Goal: Information Seeking & Learning: Check status

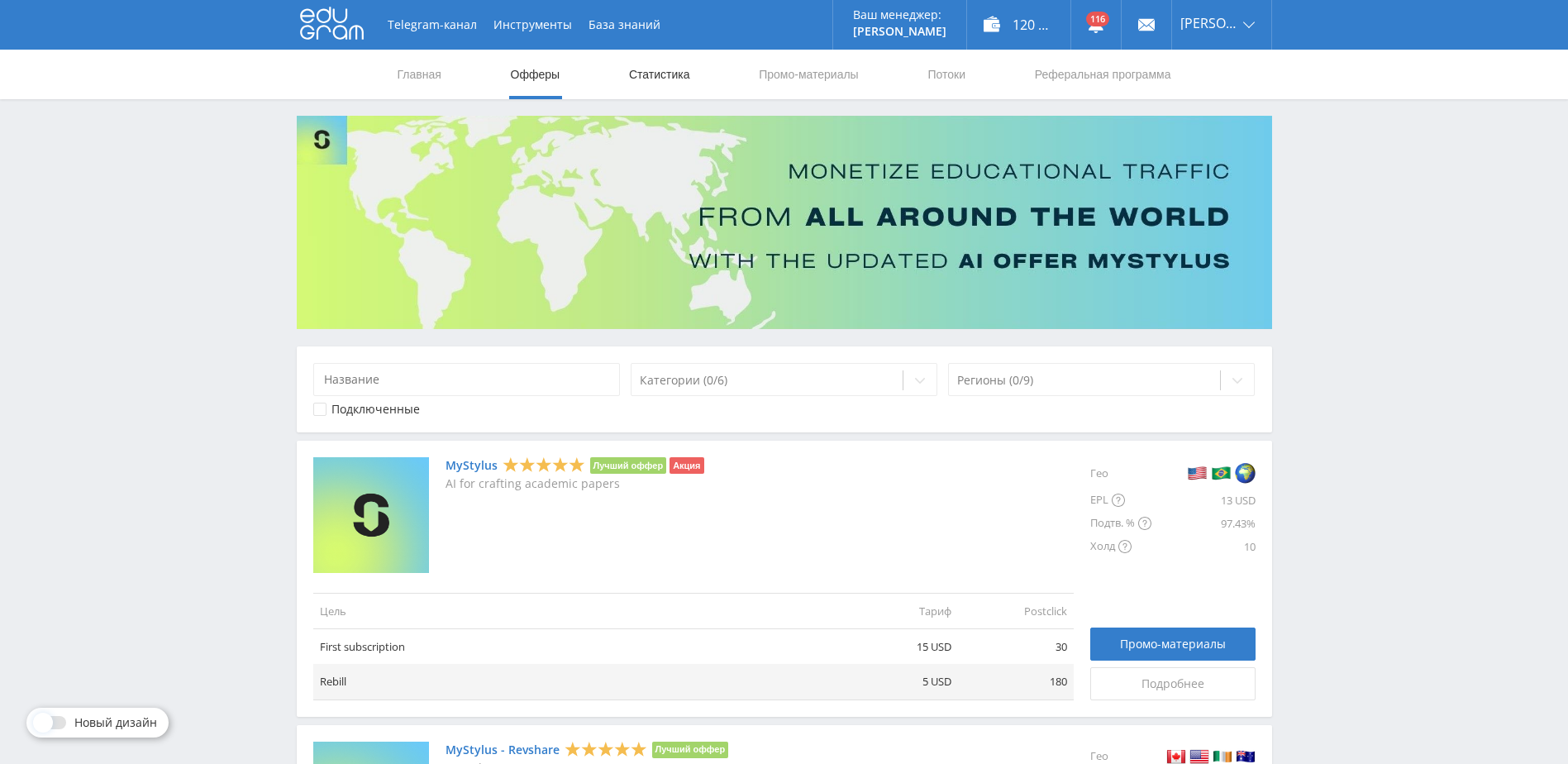
click at [673, 86] on link "Статистика" at bounding box center [659, 73] width 65 height 49
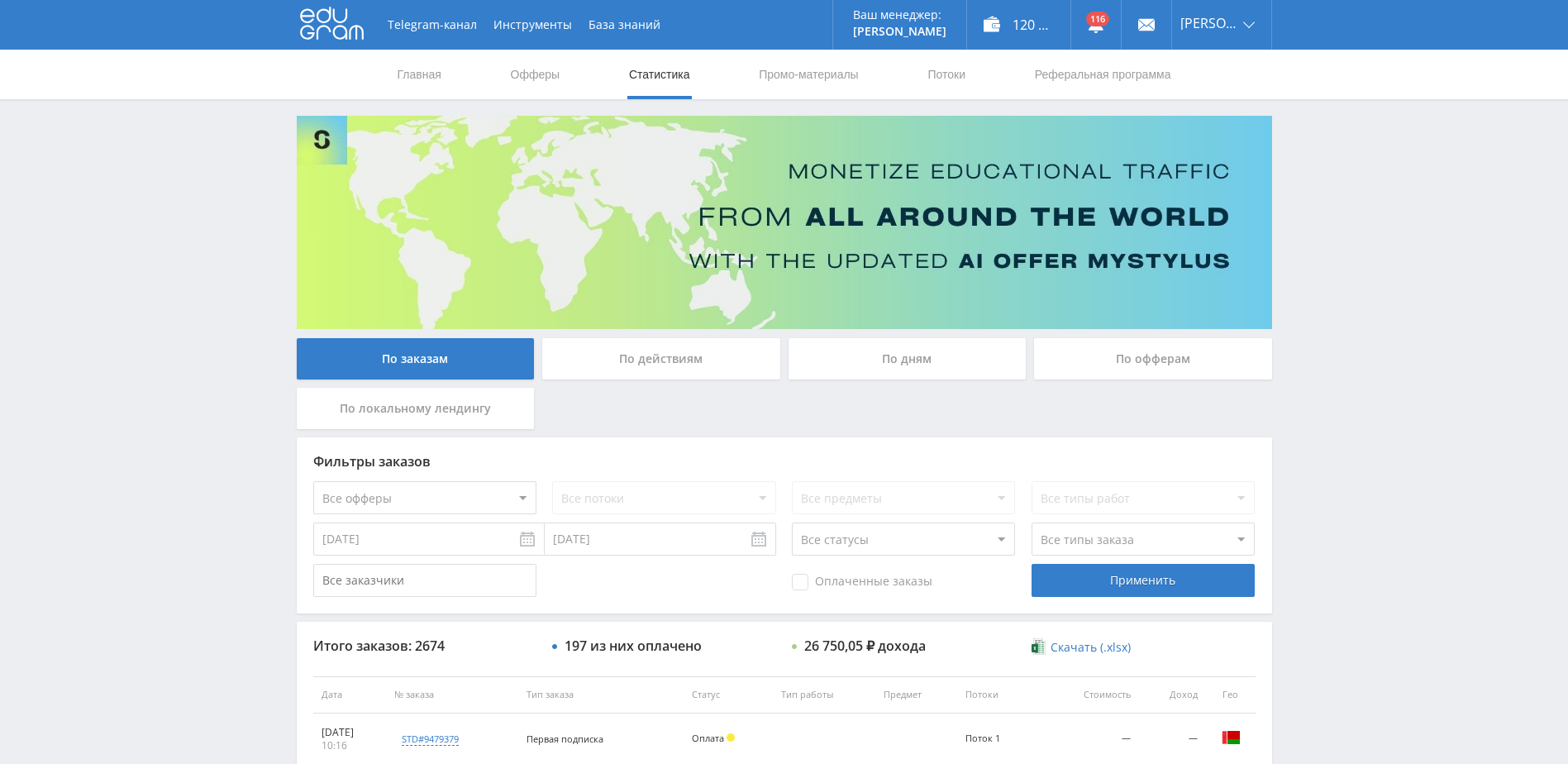
click at [865, 356] on div "По дням" at bounding box center [907, 358] width 238 height 41
click at [0, 0] on input "По дням" at bounding box center [0, 0] width 0 height 0
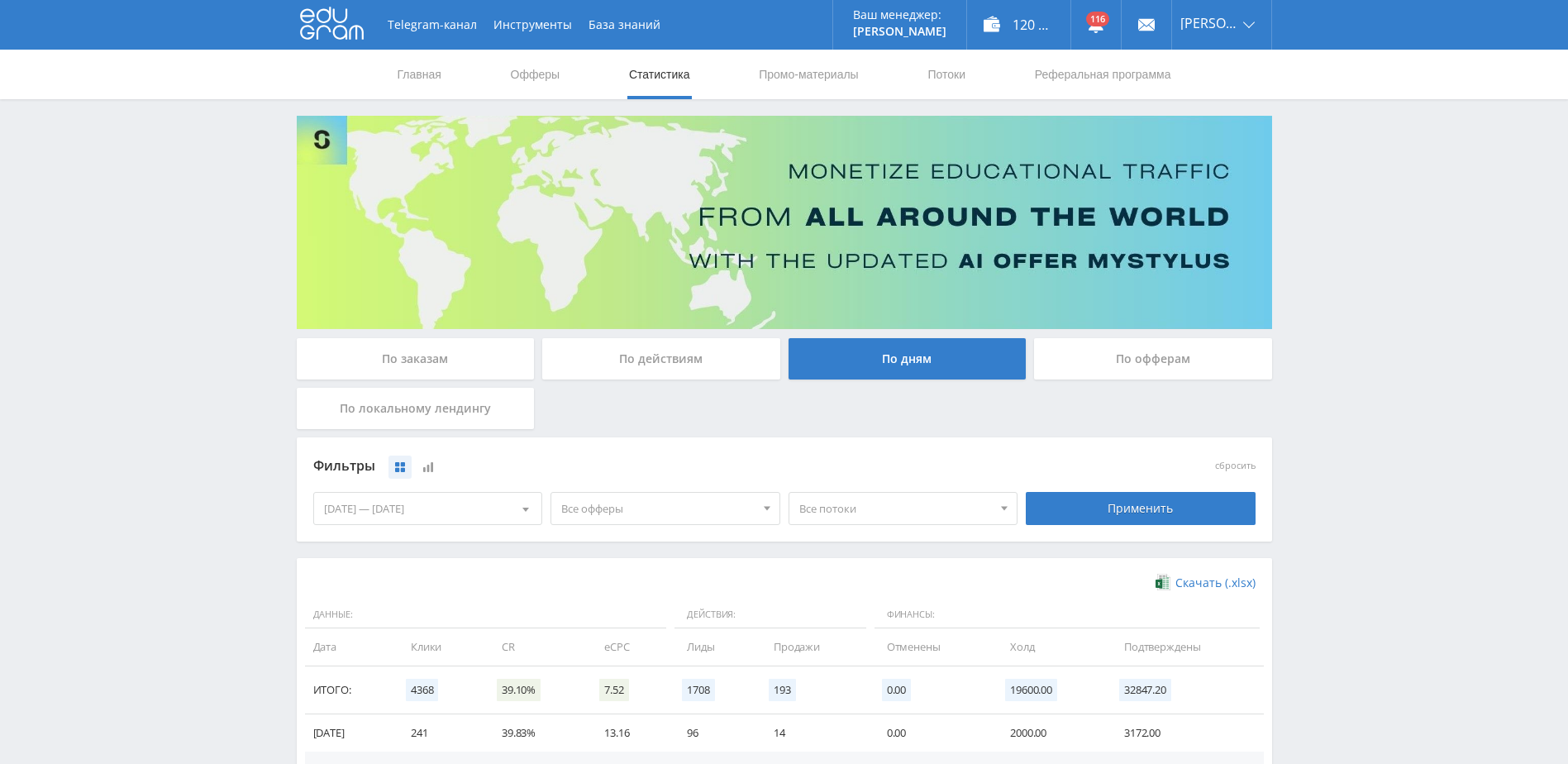
click at [482, 505] on div "[DATE] — [DATE]" at bounding box center [428, 508] width 228 height 32
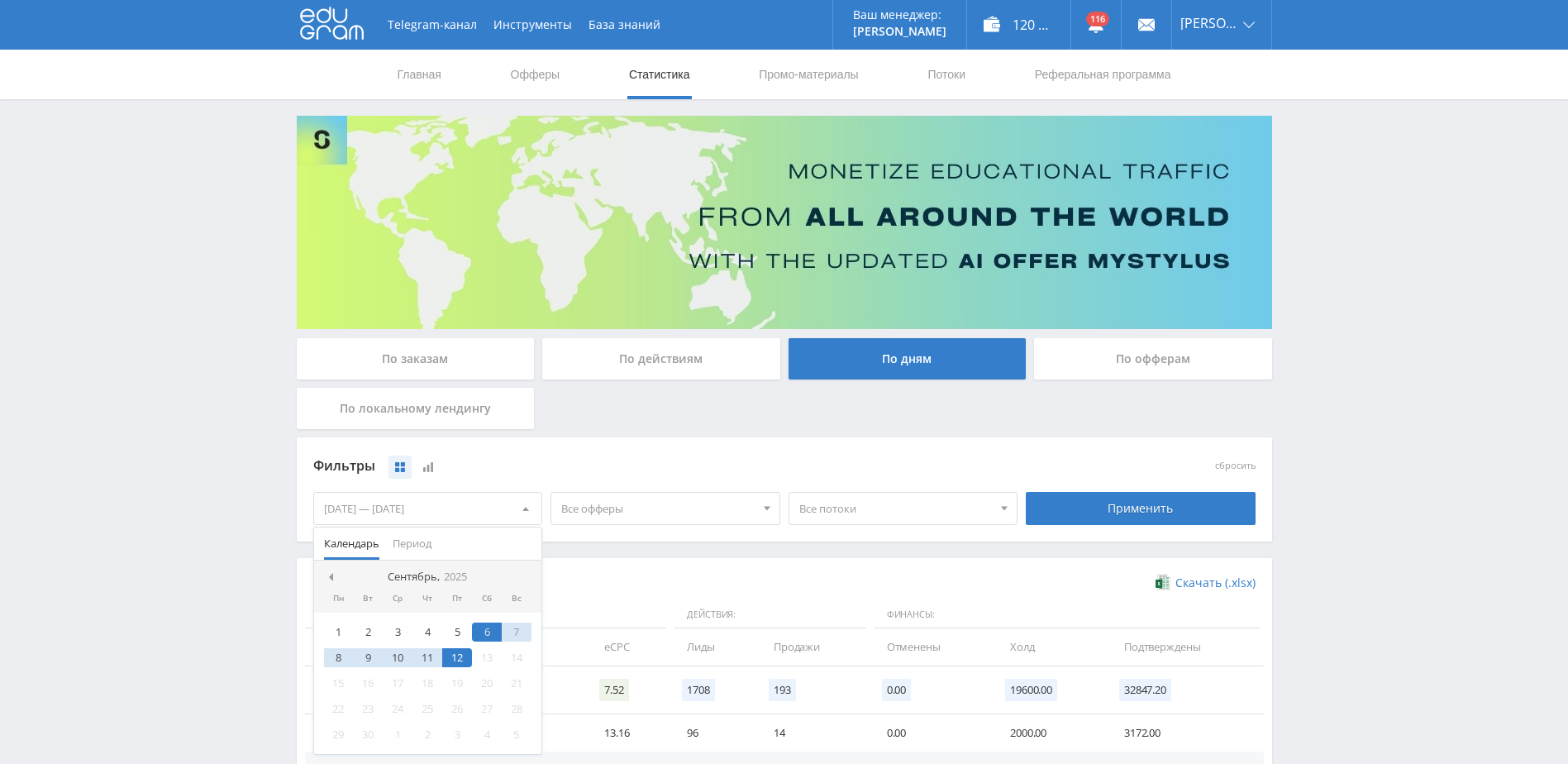
click at [292, 569] on div "По заказам По действиям По дням По офферам По локальному лендингу Фильтры сброс…" at bounding box center [784, 553] width 992 height 875
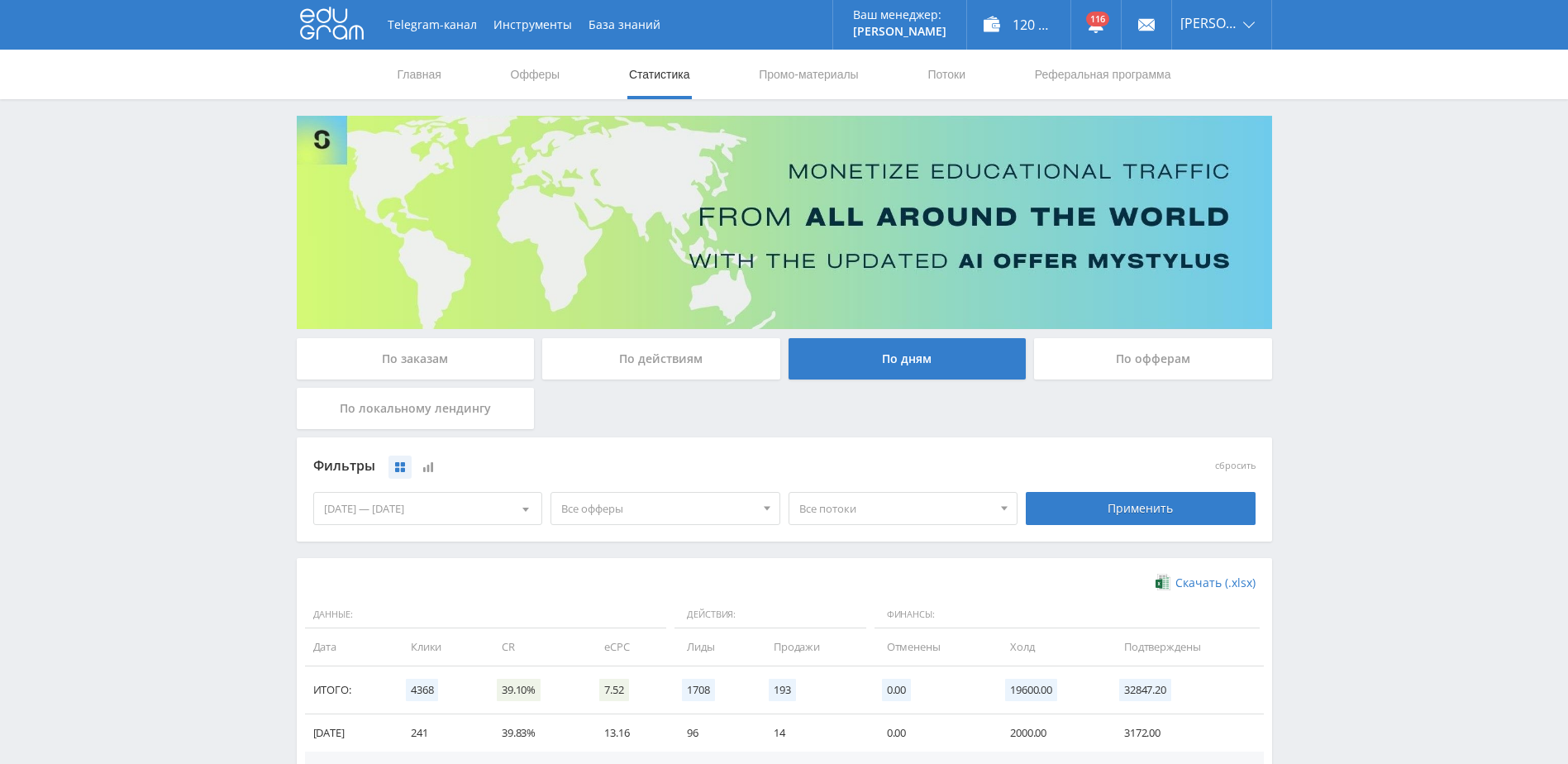
click at [368, 514] on div "[DATE] — [DATE]" at bounding box center [428, 508] width 228 height 32
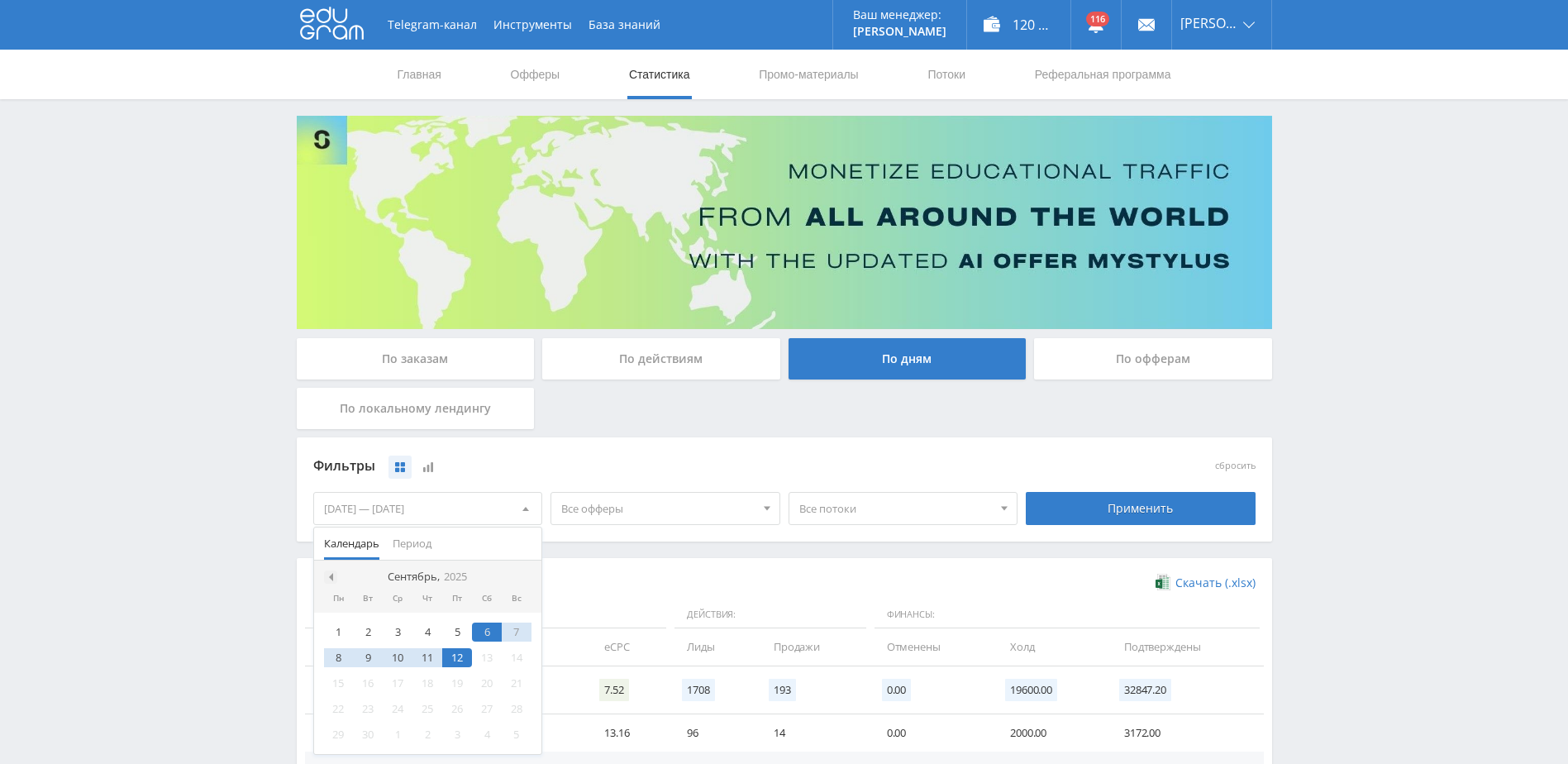
click at [334, 575] on div at bounding box center [331, 577] width 14 height 14
drag, startPoint x: 466, startPoint y: 628, endPoint x: 457, endPoint y: 646, distance: 20.1
click at [465, 628] on div "1" at bounding box center [456, 632] width 30 height 19
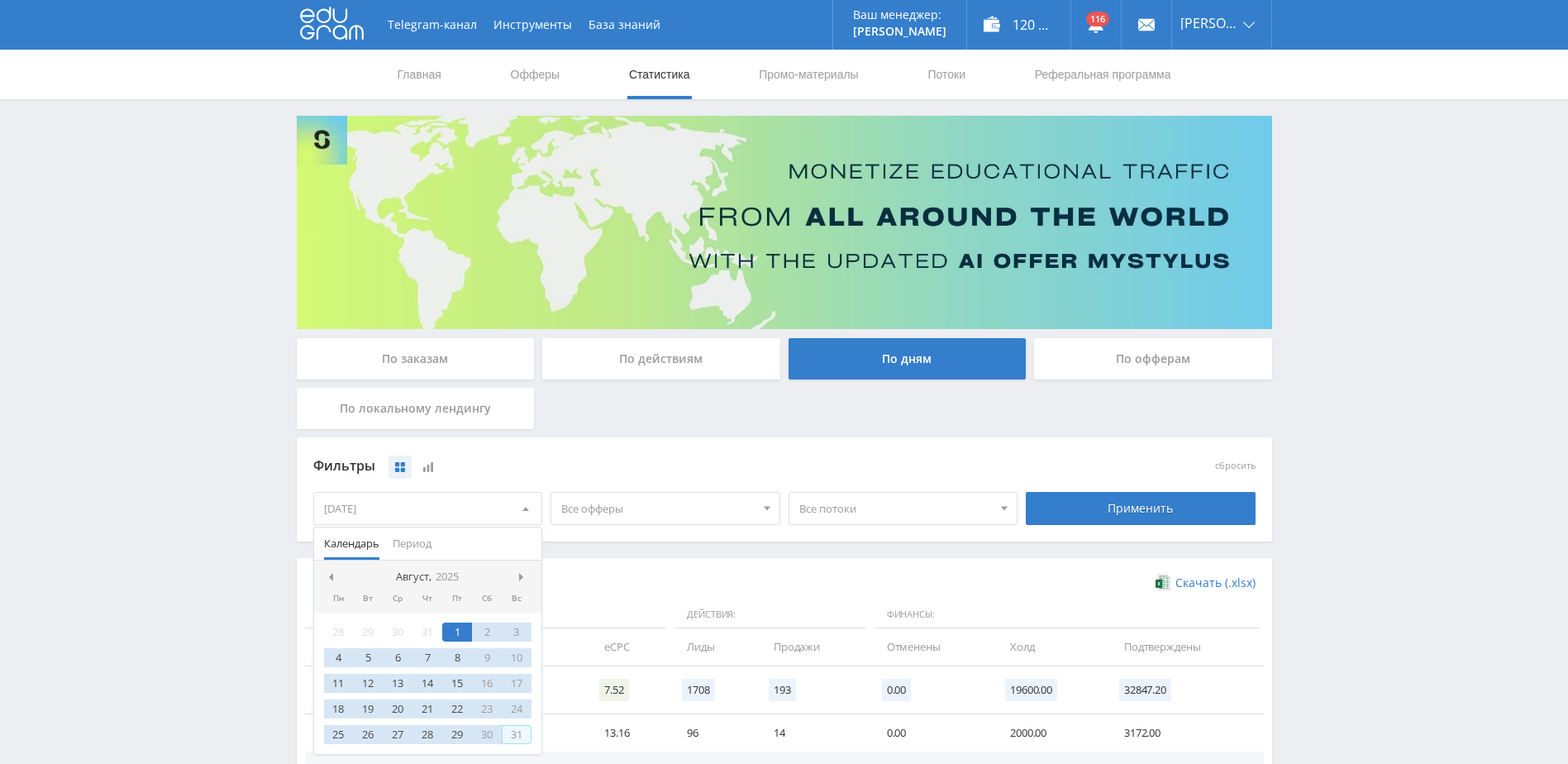
click at [514, 744] on div "31" at bounding box center [516, 734] width 30 height 19
click at [1091, 512] on div "Применить" at bounding box center [1141, 508] width 230 height 33
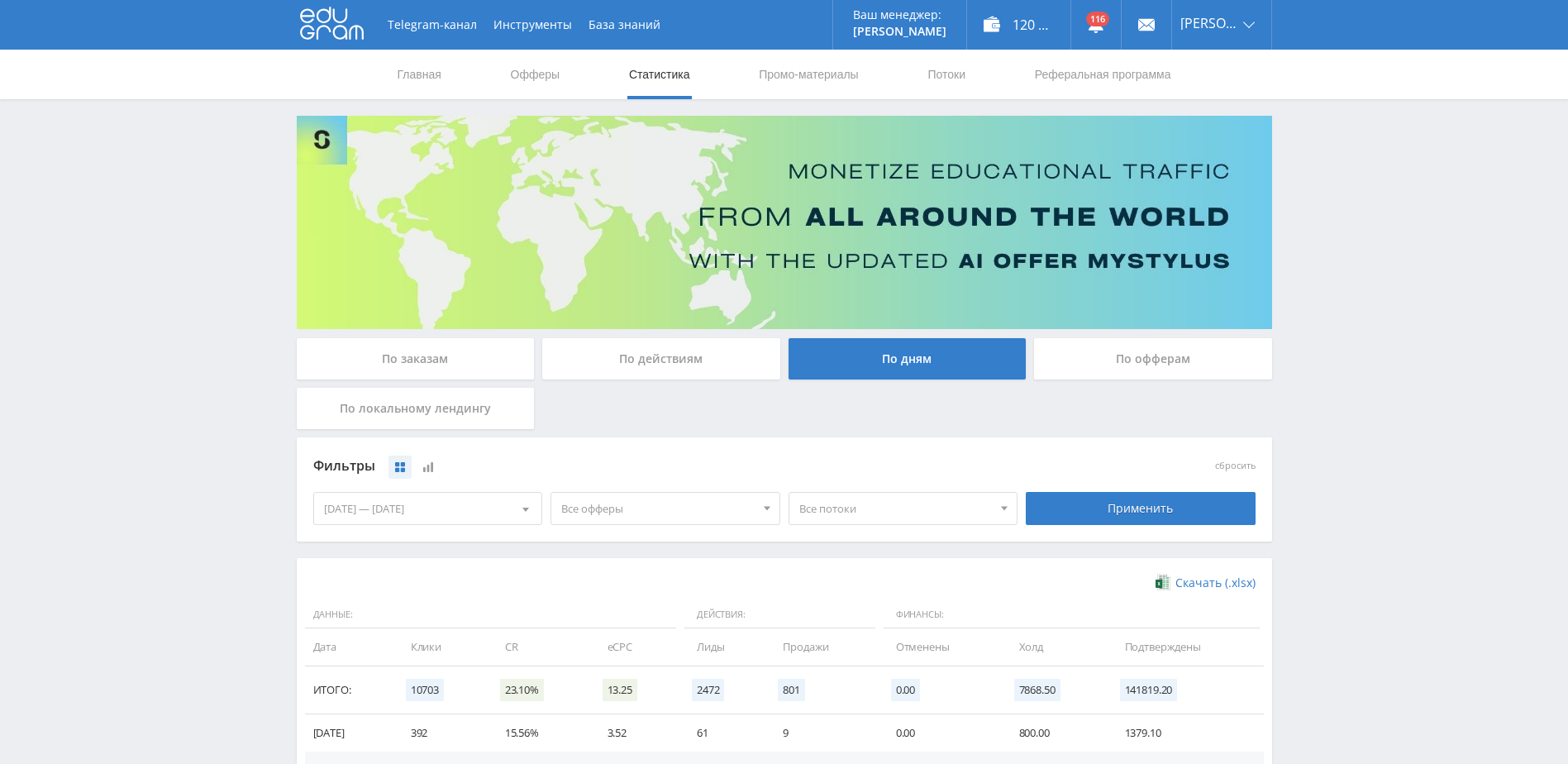
click at [643, 512] on span "Все офферы" at bounding box center [658, 508] width 193 height 32
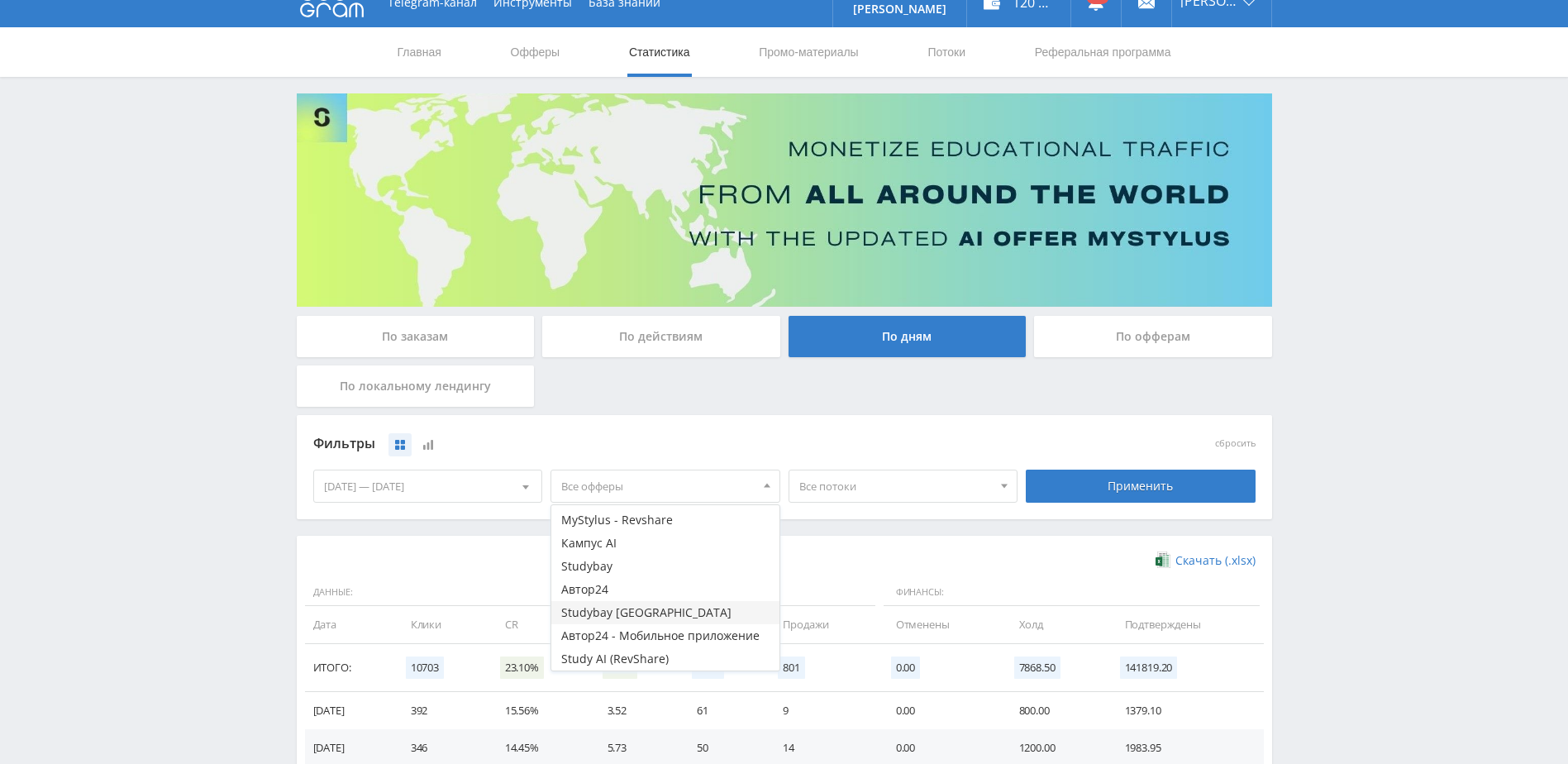
scroll to position [83, 0]
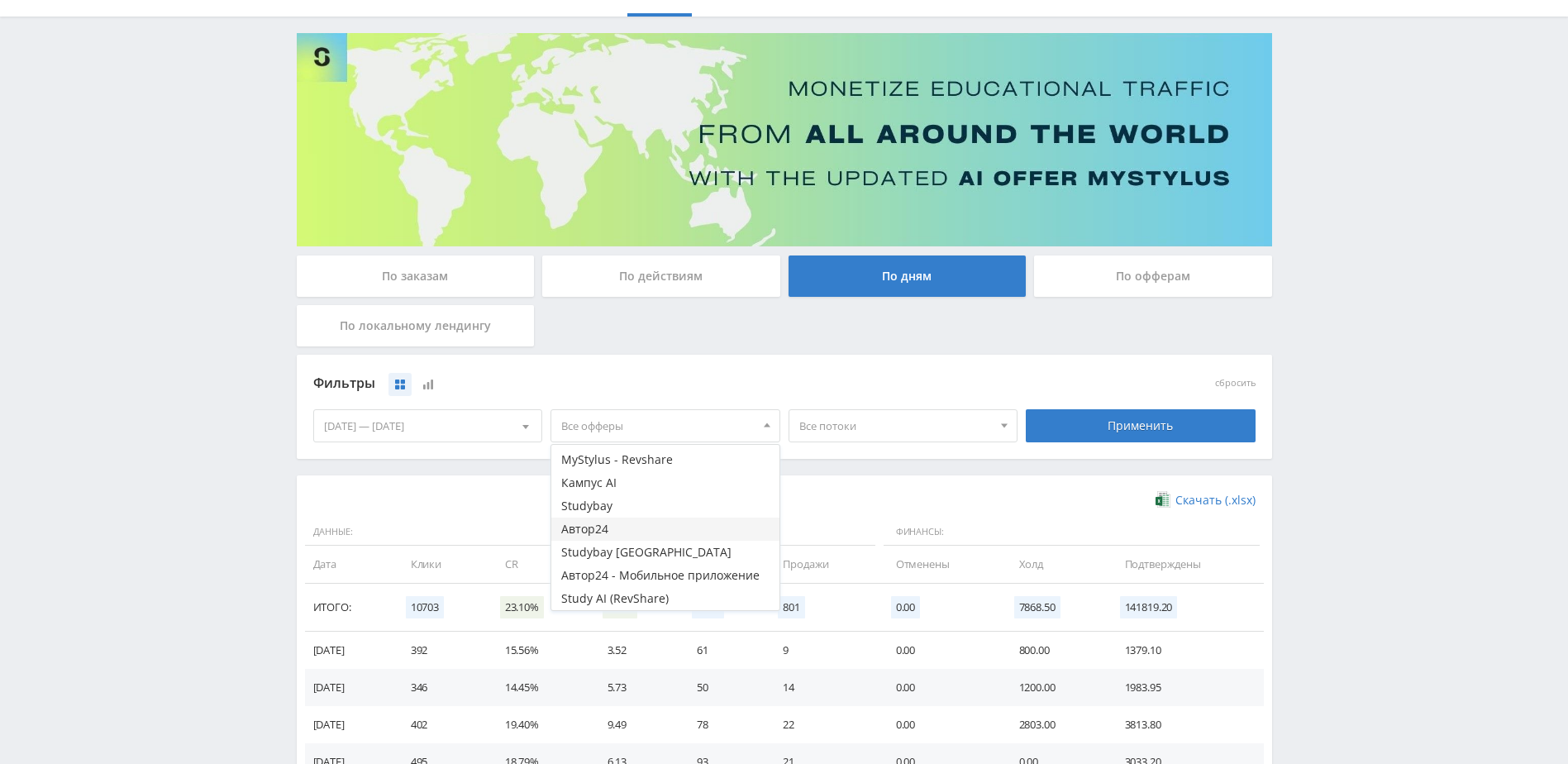
click at [591, 532] on button "Автор24" at bounding box center [665, 529] width 228 height 23
click at [844, 375] on div "Фильтры" at bounding box center [666, 384] width 705 height 25
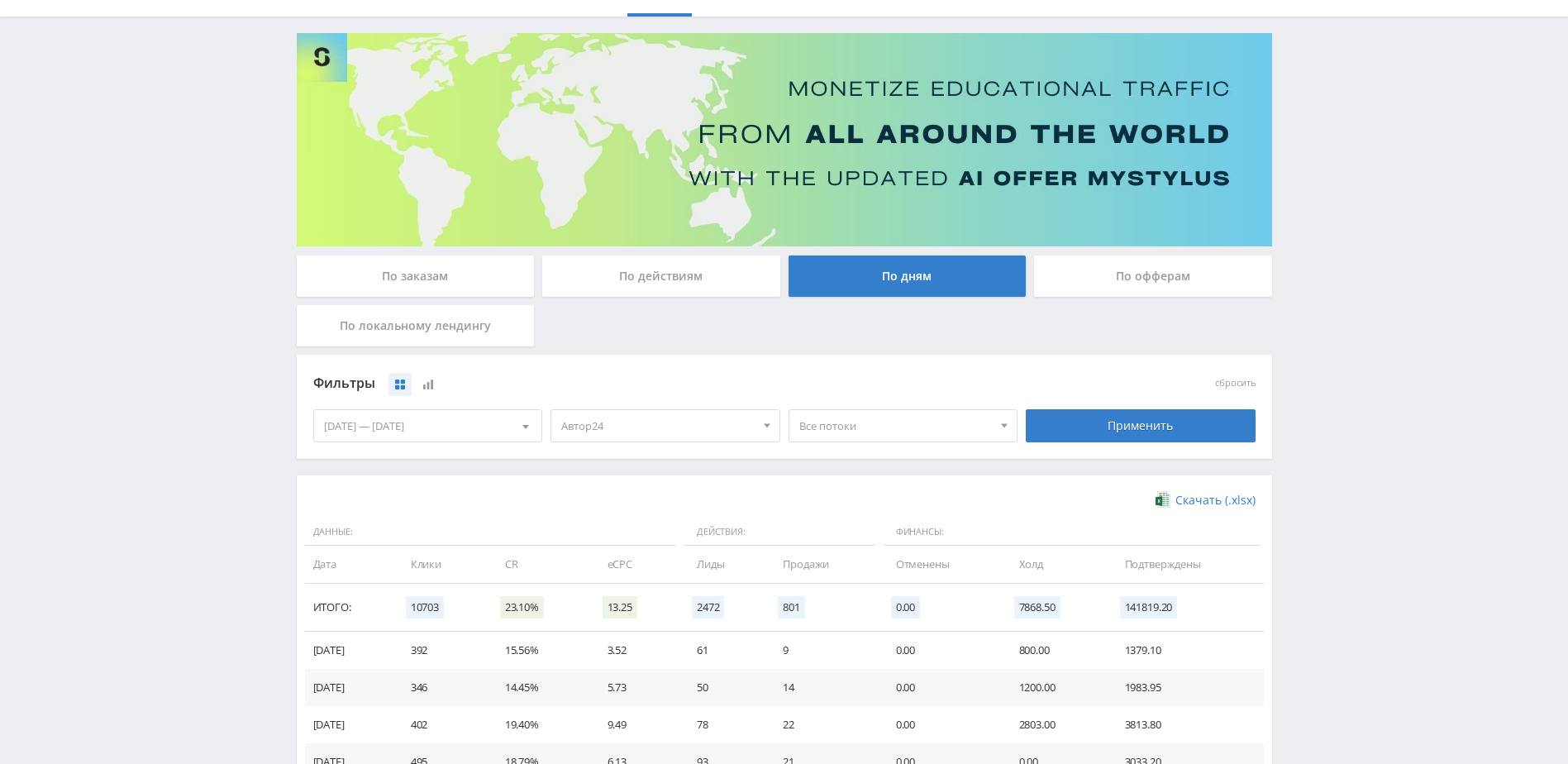
click at [873, 416] on span "Все потоки" at bounding box center [895, 425] width 193 height 32
click at [862, 371] on div "Фильтры" at bounding box center [666, 384] width 705 height 25
click at [922, 435] on span "Все потоки" at bounding box center [895, 425] width 193 height 32
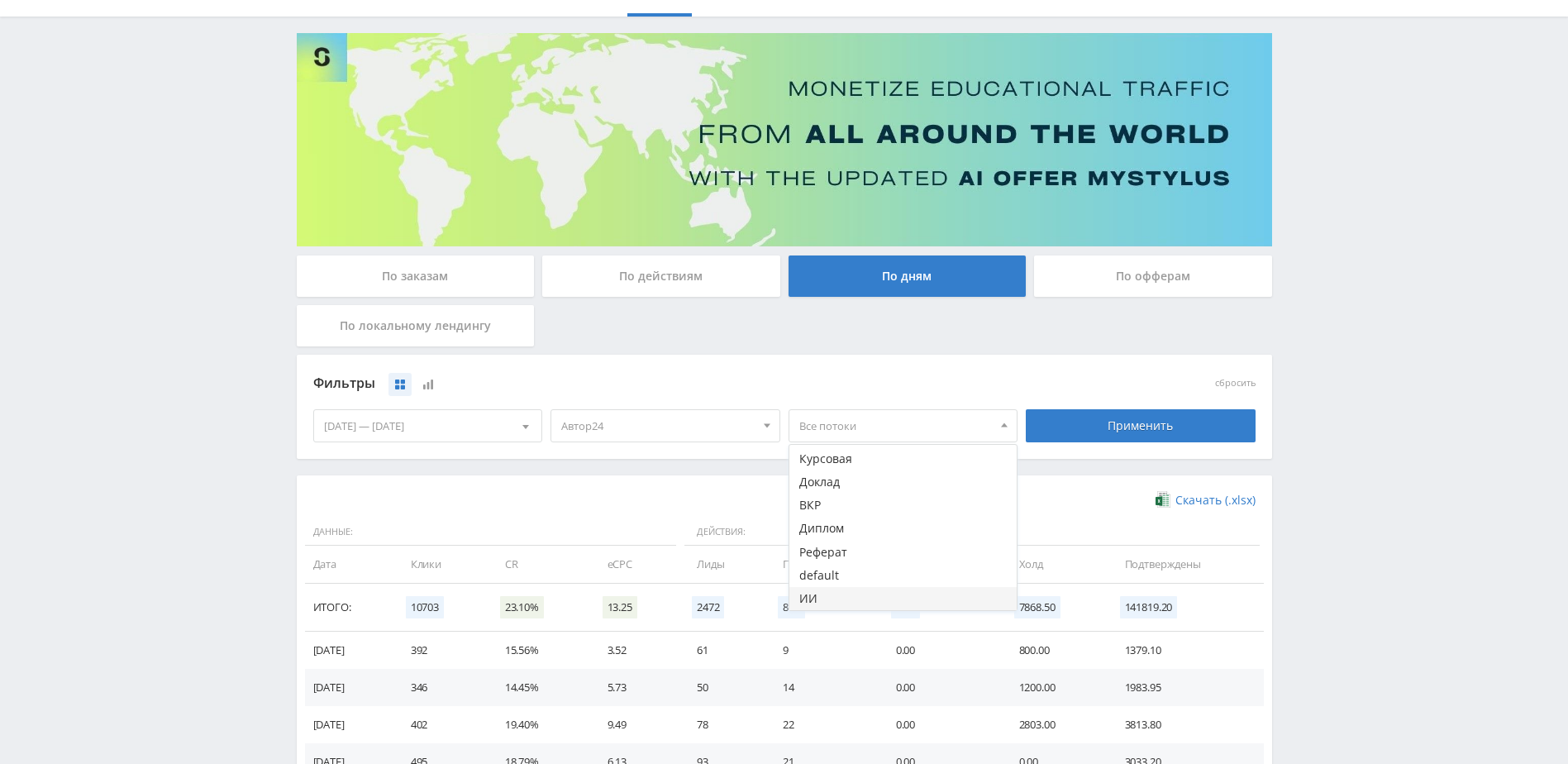
click at [865, 593] on button "ИИ" at bounding box center [903, 598] width 228 height 23
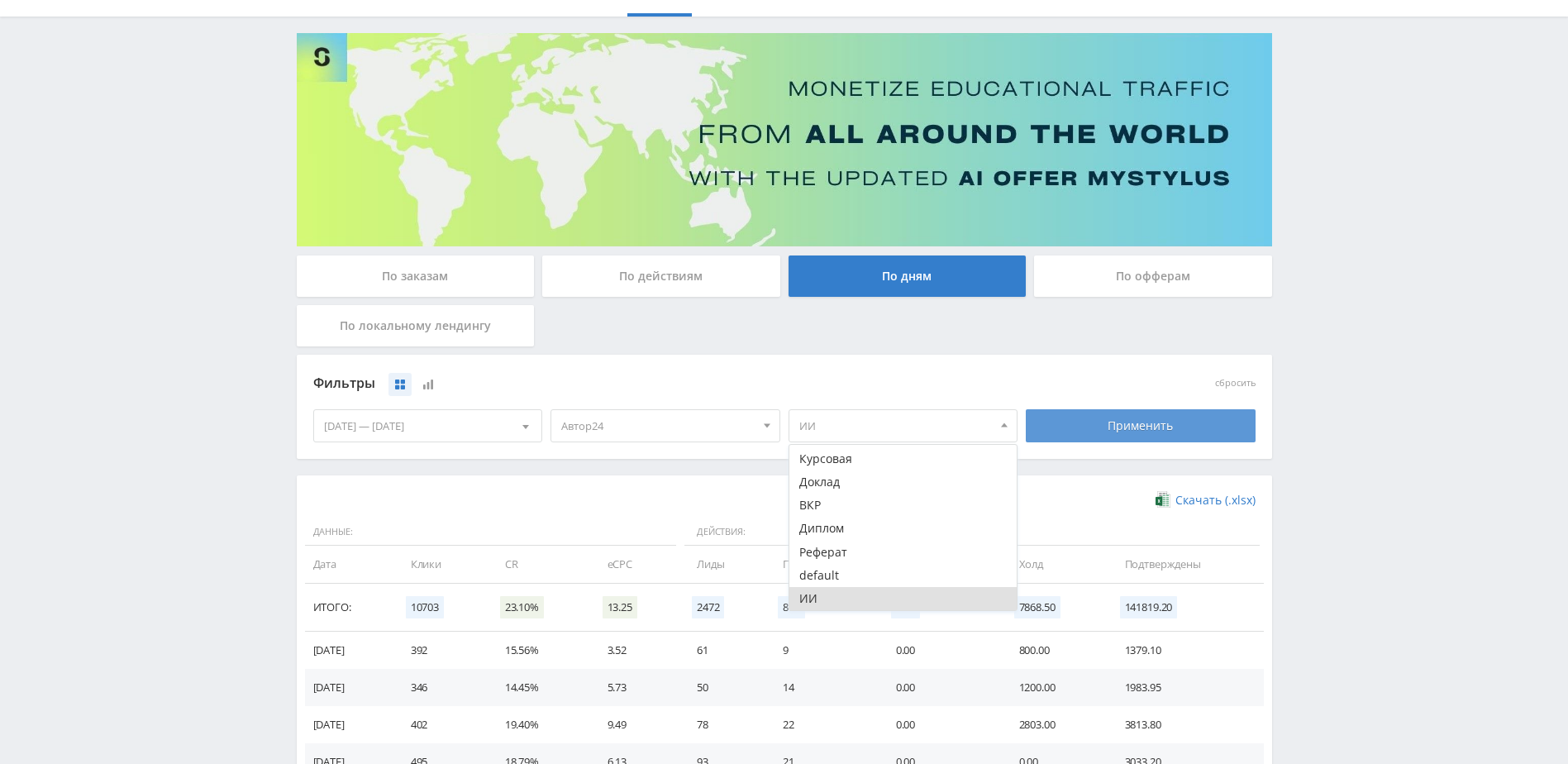
click at [1052, 421] on div "Применить" at bounding box center [1141, 425] width 230 height 33
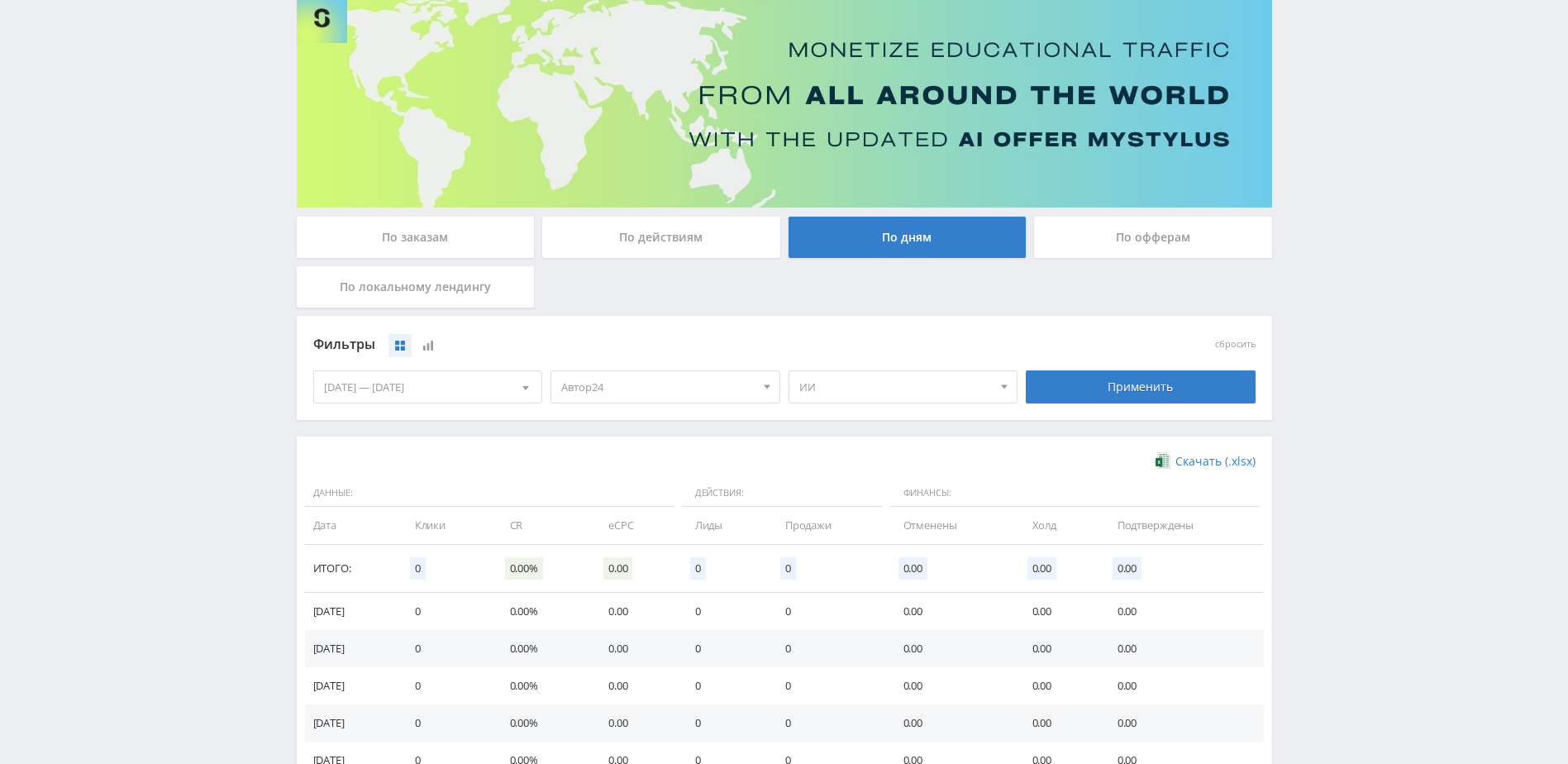
scroll to position [165, 0]
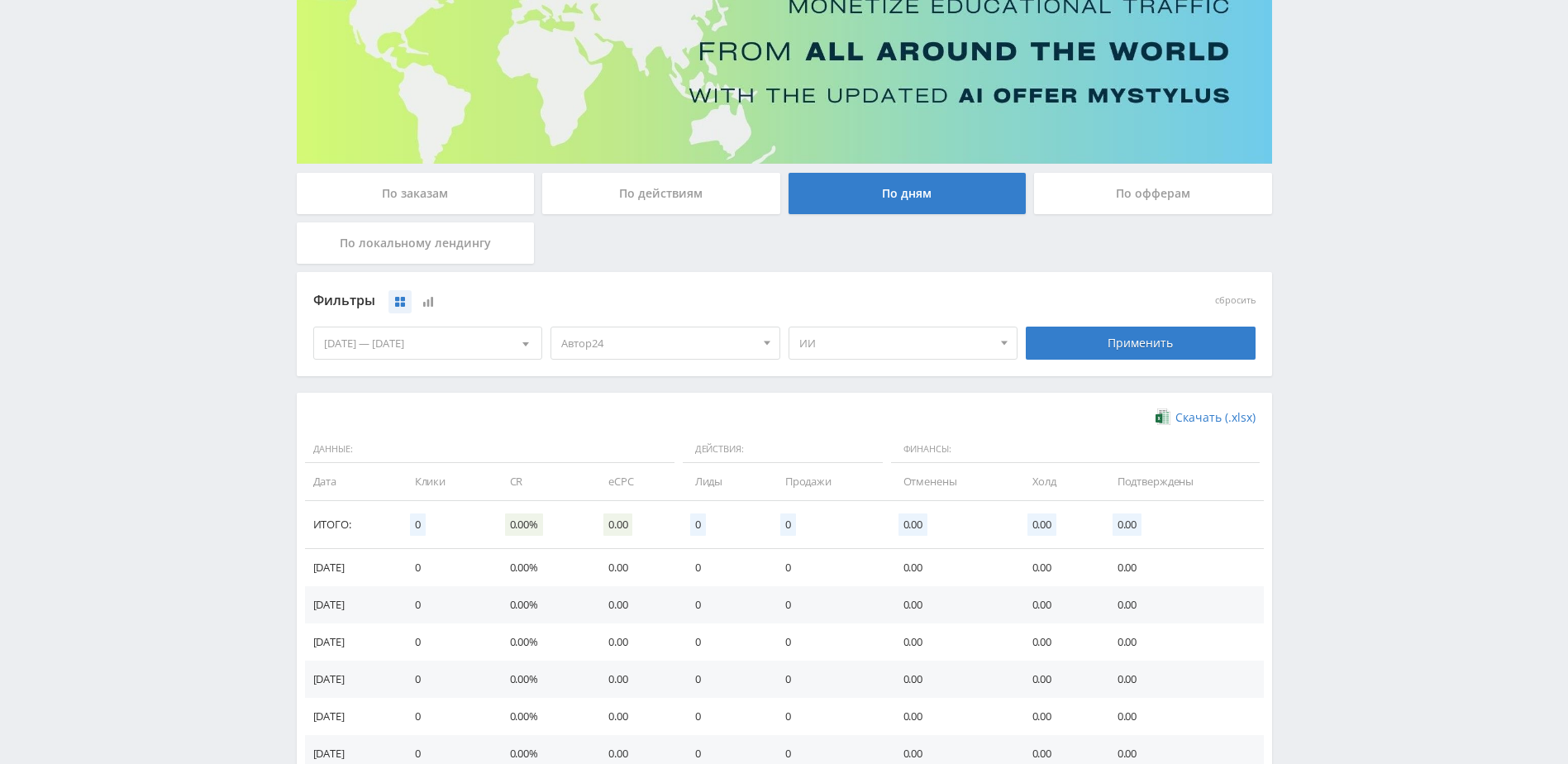
click at [740, 319] on div "Фильтры сбросить [DATE] — [DATE] Календарь Период [PERSON_NAME][DATE] Пн Вт Ср …" at bounding box center [784, 323] width 950 height 84
click at [688, 354] on span "Автор24" at bounding box center [658, 342] width 193 height 32
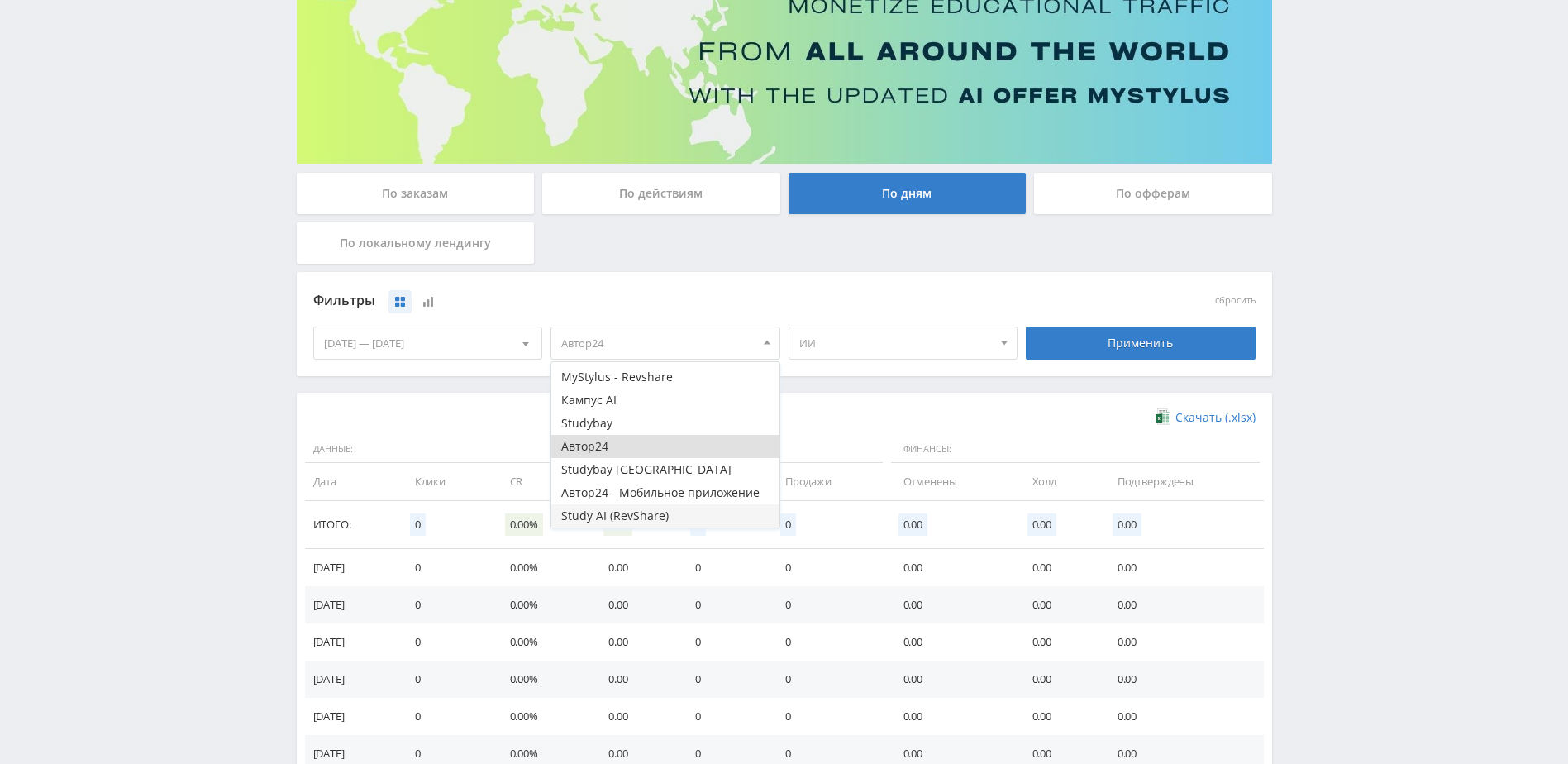
click at [616, 521] on button "Study AI (RevShare)" at bounding box center [665, 516] width 228 height 23
click at [653, 452] on button "Автор24" at bounding box center [665, 447] width 228 height 23
click at [898, 349] on span "Все потоки" at bounding box center [895, 342] width 193 height 32
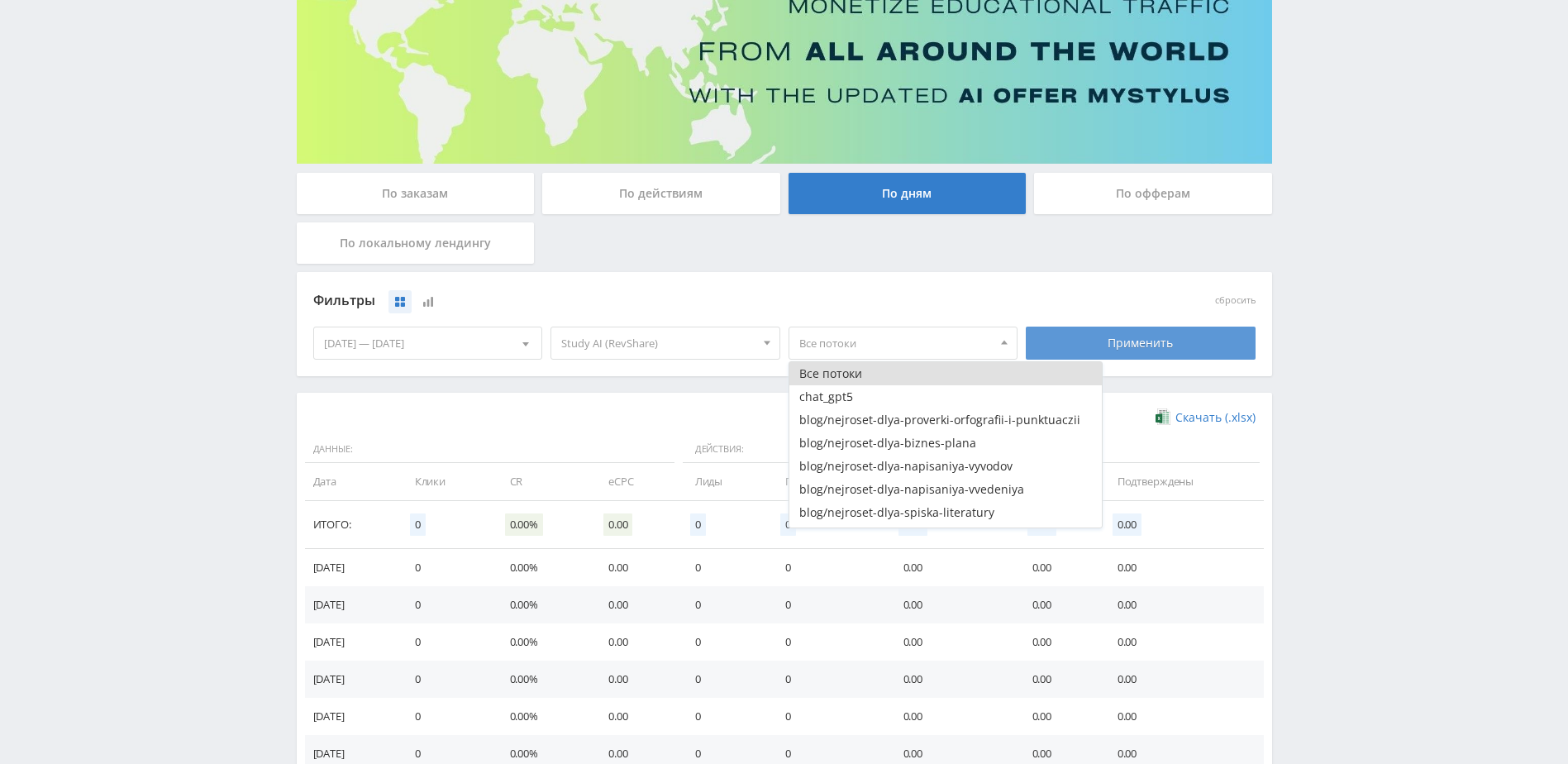
click at [1083, 341] on div "Применить" at bounding box center [1141, 342] width 230 height 33
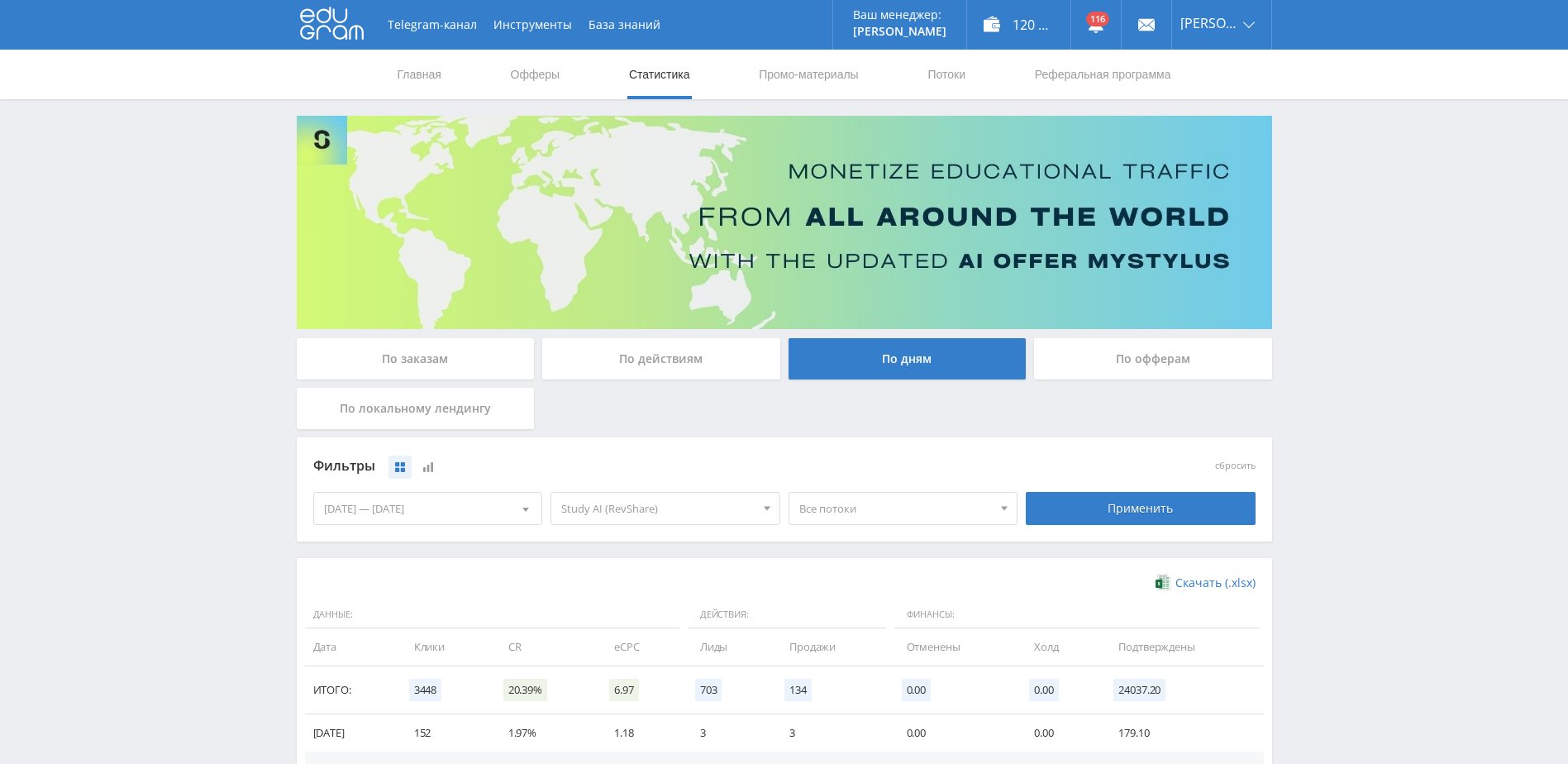
click at [858, 507] on span "Все потоки" at bounding box center [895, 508] width 193 height 32
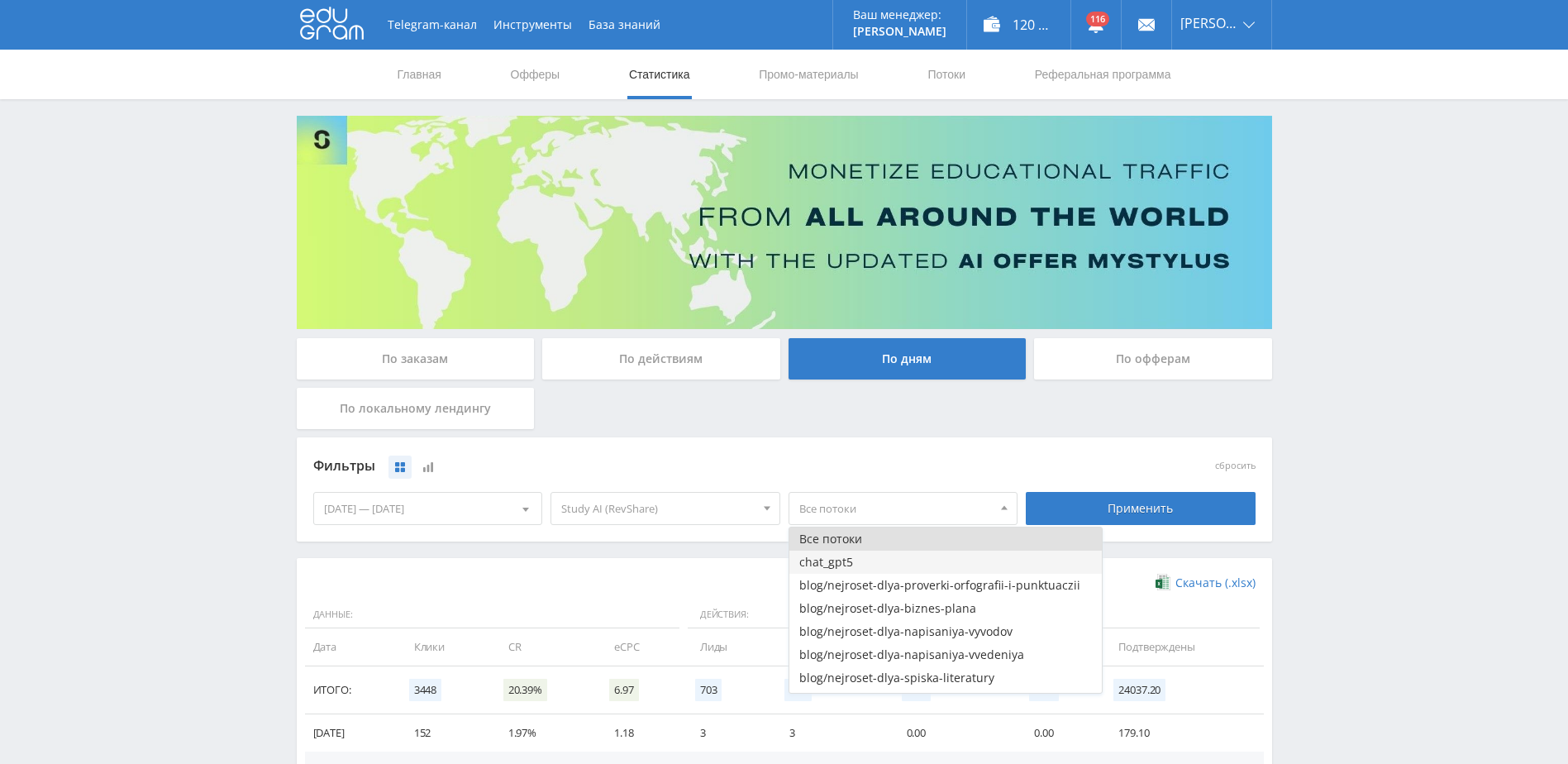
click at [859, 561] on button "chat_gpt5" at bounding box center [946, 562] width 313 height 23
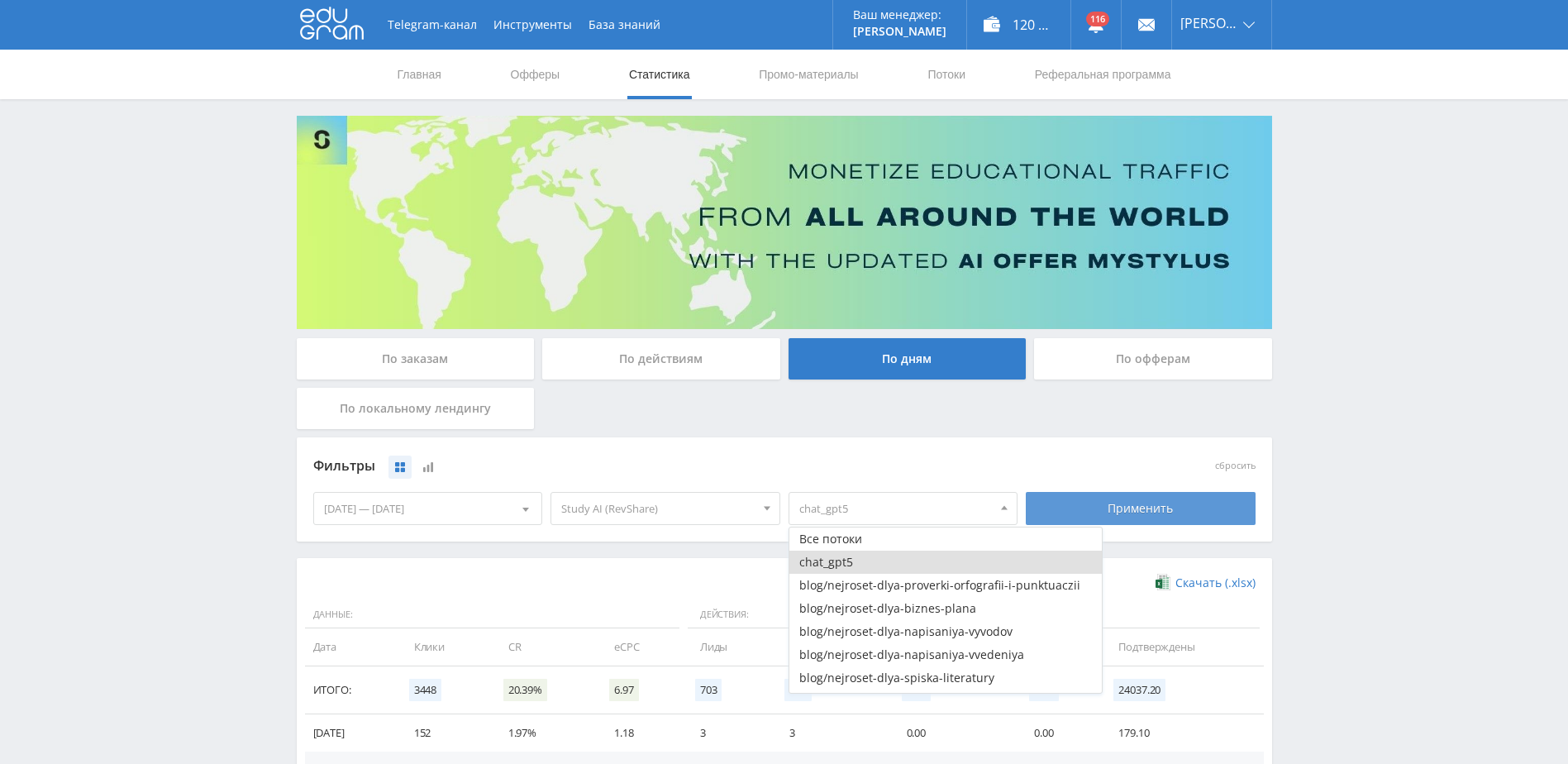
click at [1159, 510] on div "Применить" at bounding box center [1141, 508] width 230 height 33
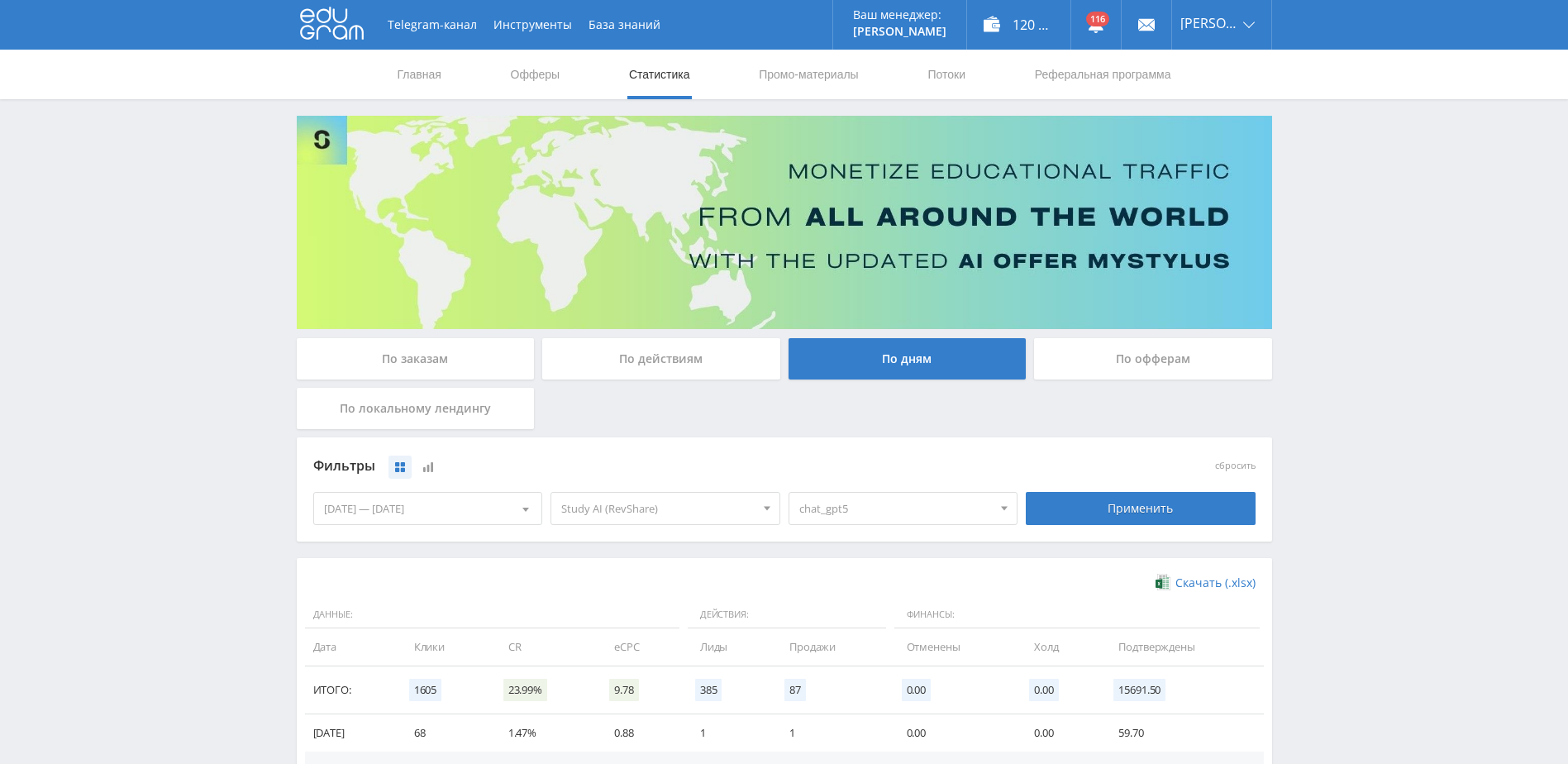
click at [943, 504] on span "chat_gpt5" at bounding box center [895, 508] width 193 height 32
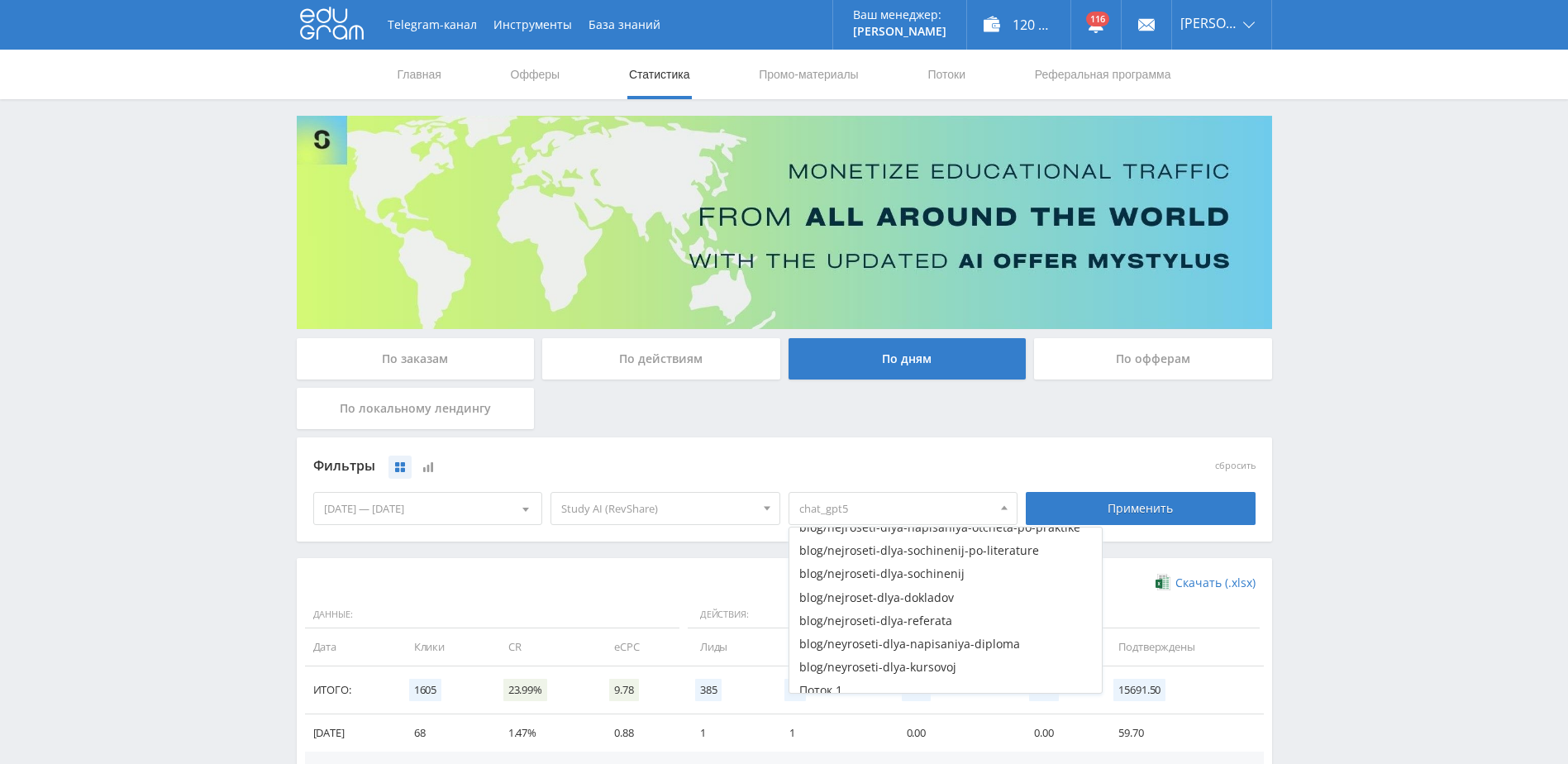
scroll to position [670, 0]
click at [876, 669] on button "Поток 1" at bounding box center [946, 681] width 313 height 23
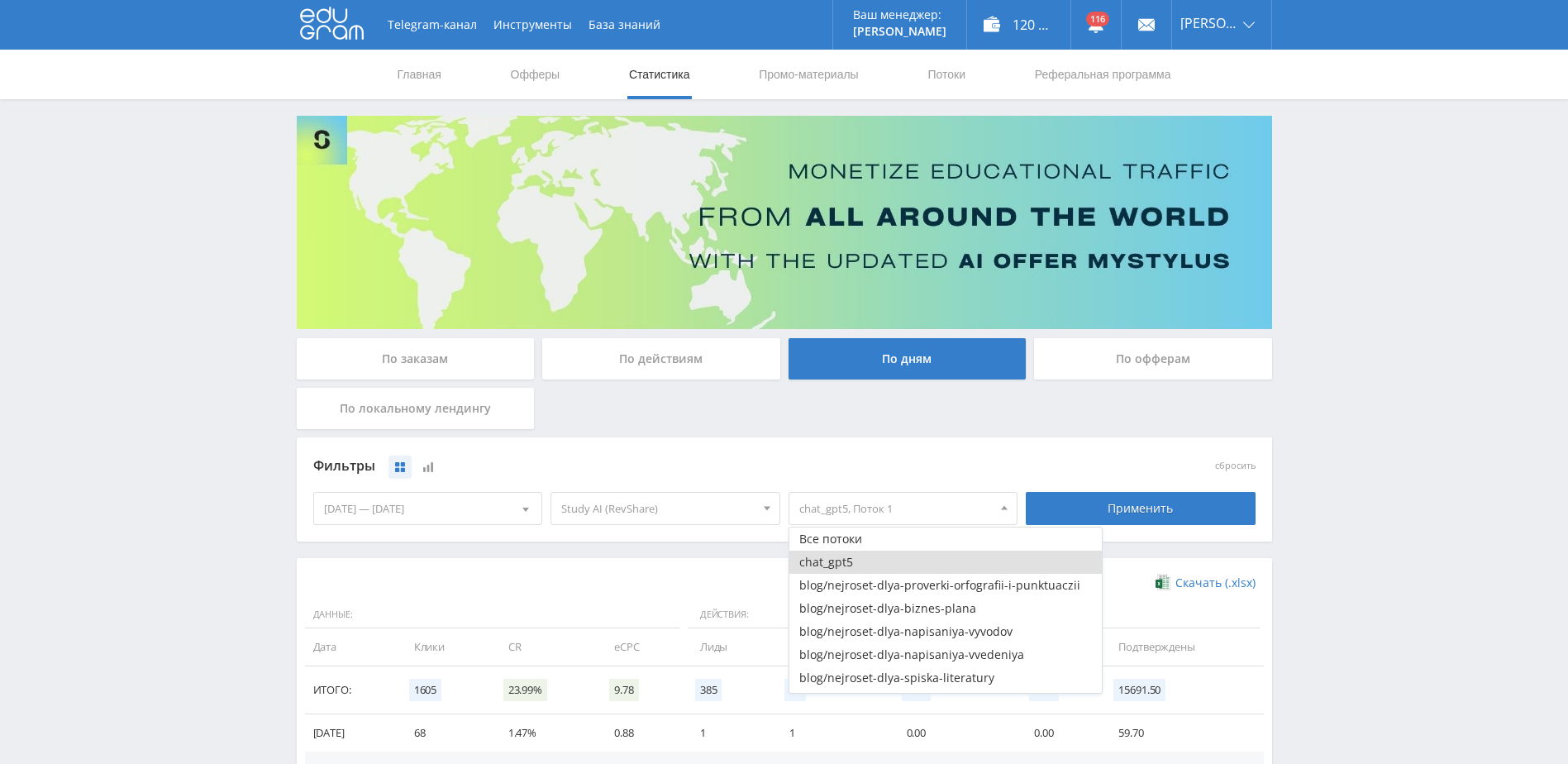
click at [905, 561] on button "chat_gpt5" at bounding box center [946, 562] width 313 height 23
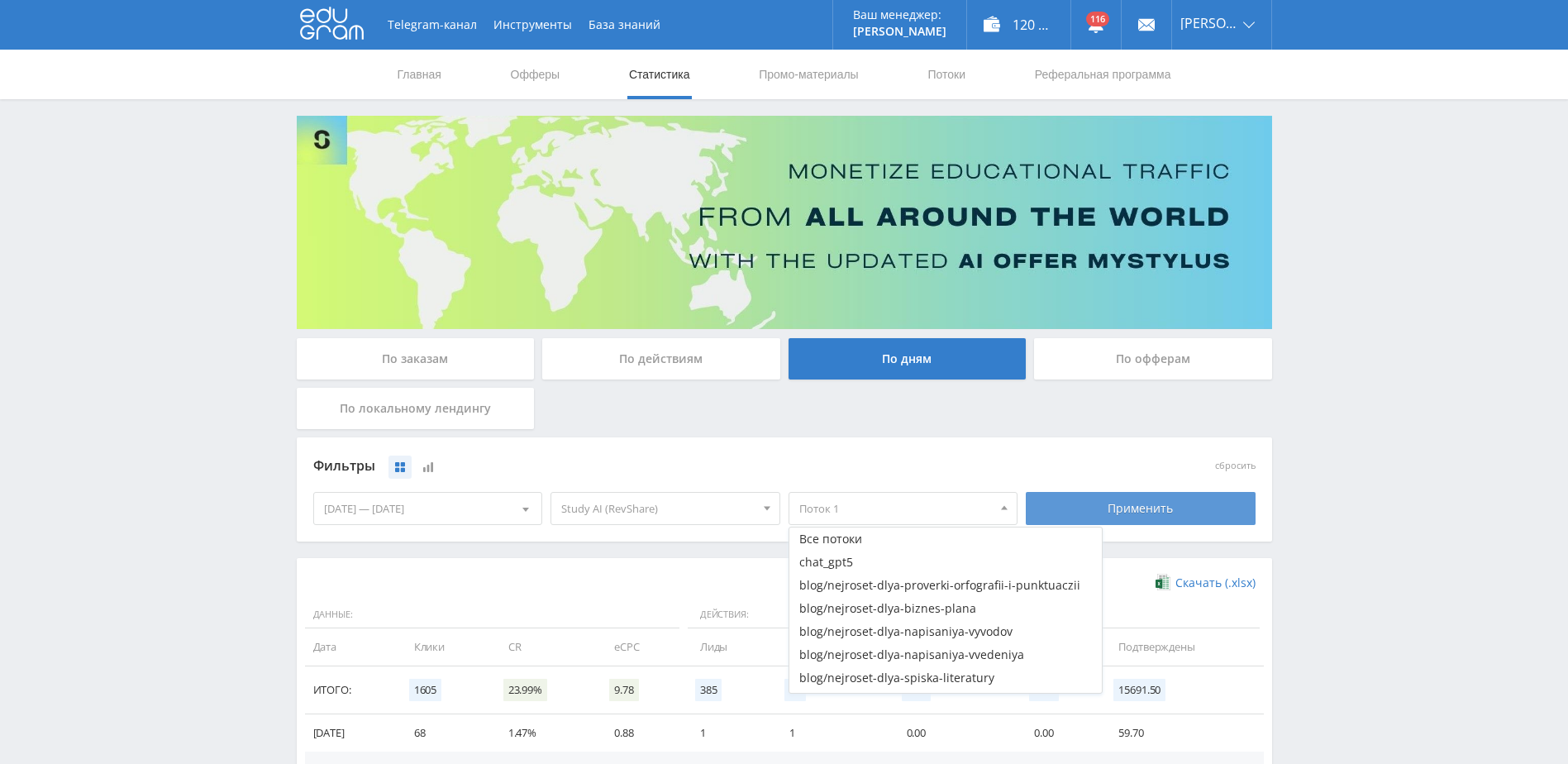
click at [1087, 494] on div "Применить" at bounding box center [1141, 508] width 230 height 33
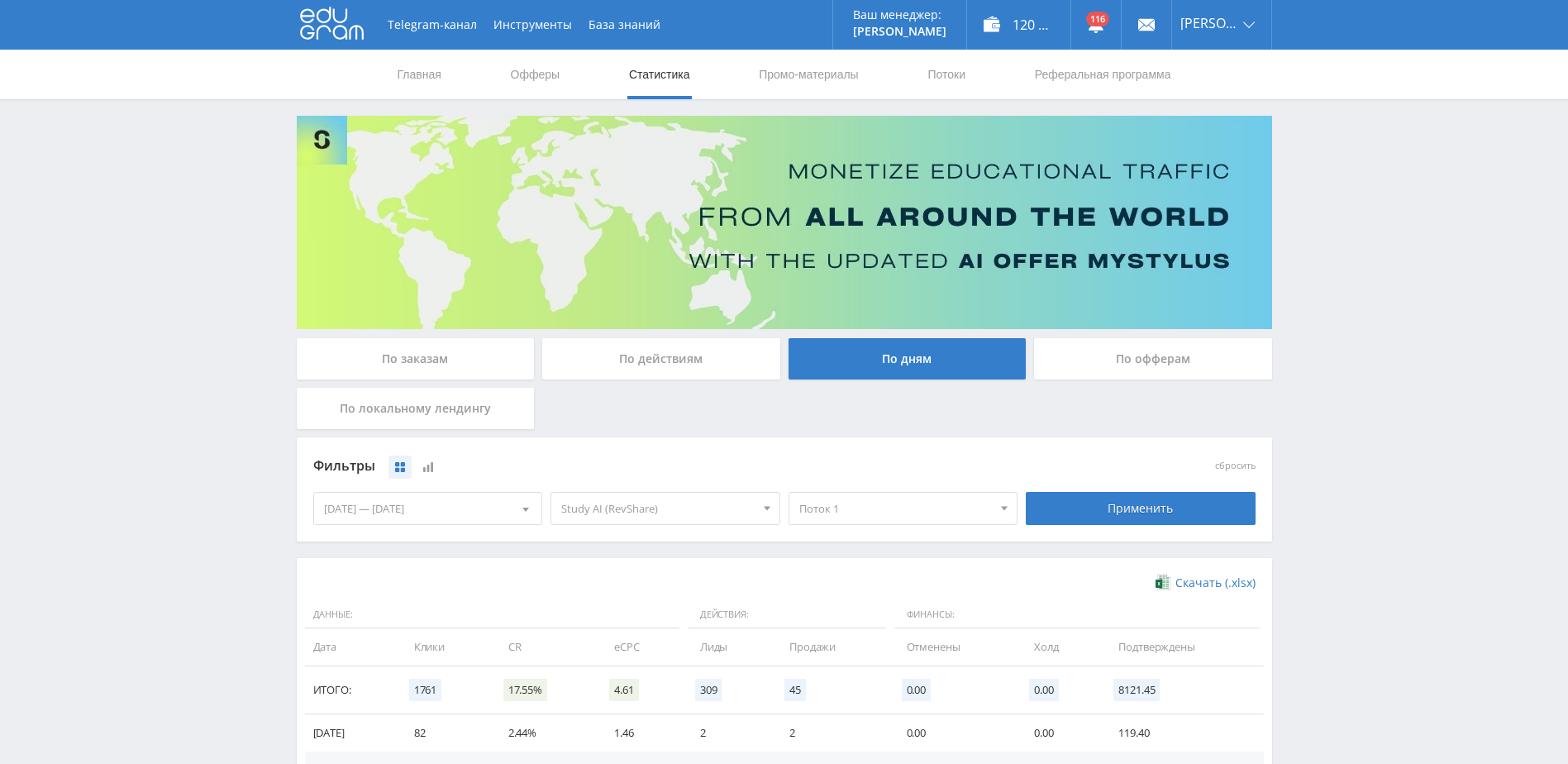
click at [860, 516] on span "Поток 1" at bounding box center [895, 508] width 193 height 32
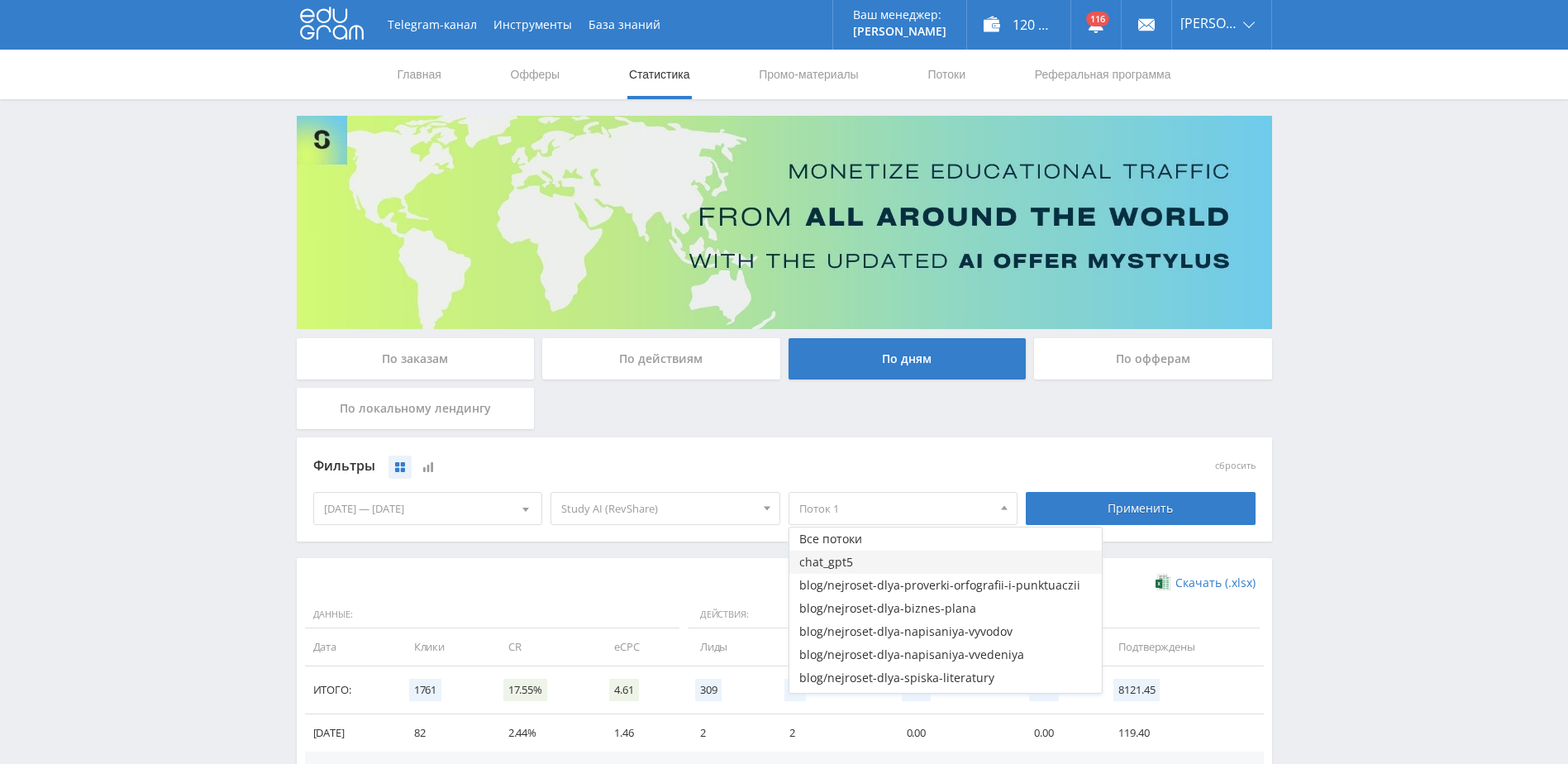
click at [878, 555] on button "chat_gpt5" at bounding box center [946, 562] width 313 height 23
click at [862, 562] on button "chat_gpt5" at bounding box center [946, 562] width 313 height 23
click at [882, 540] on button "Все потоки" at bounding box center [946, 539] width 313 height 23
click at [860, 559] on button "chat_gpt5" at bounding box center [946, 562] width 313 height 23
click at [1064, 506] on div "Применить" at bounding box center [1141, 508] width 230 height 33
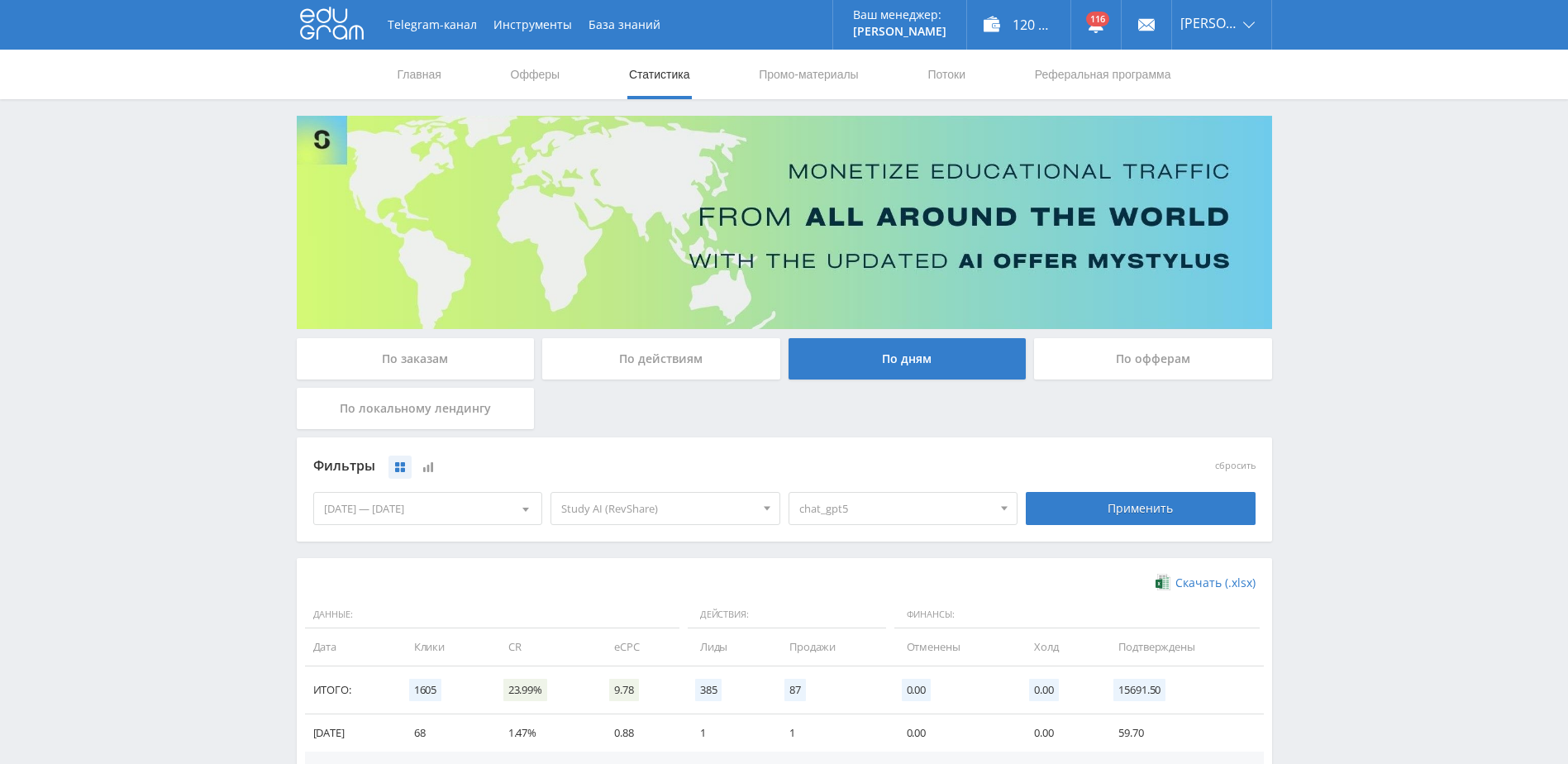
drag, startPoint x: 53, startPoint y: 624, endPoint x: 33, endPoint y: 622, distance: 20.1
click at [1205, 123] on link "Выход" at bounding box center [1222, 125] width 99 height 30
